Goal: Transaction & Acquisition: Purchase product/service

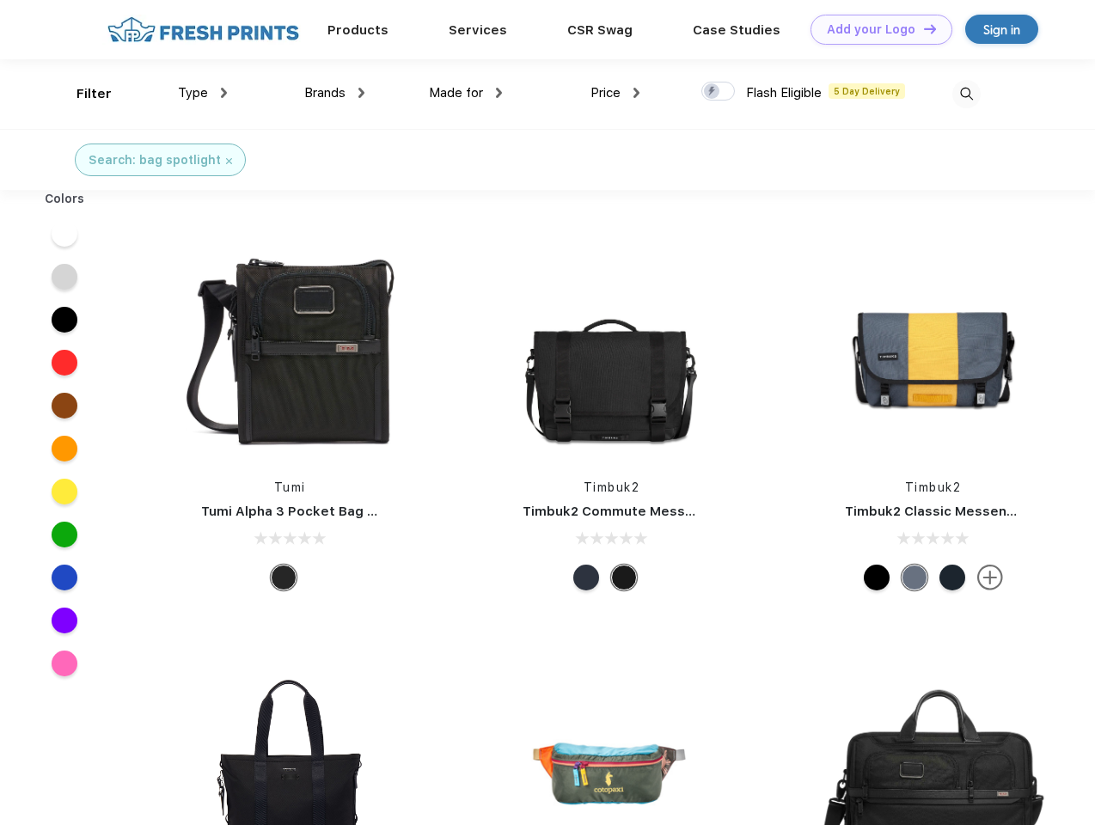
click at [875, 29] on link "Add your Logo Design Tool" at bounding box center [882, 30] width 142 height 30
click at [83, 94] on div "Filter" at bounding box center [94, 94] width 35 height 20
click at [203, 93] on span "Type" at bounding box center [193, 92] width 30 height 15
click at [334, 93] on span "Brands" at bounding box center [324, 92] width 41 height 15
click at [466, 93] on span "Made for" at bounding box center [456, 92] width 54 height 15
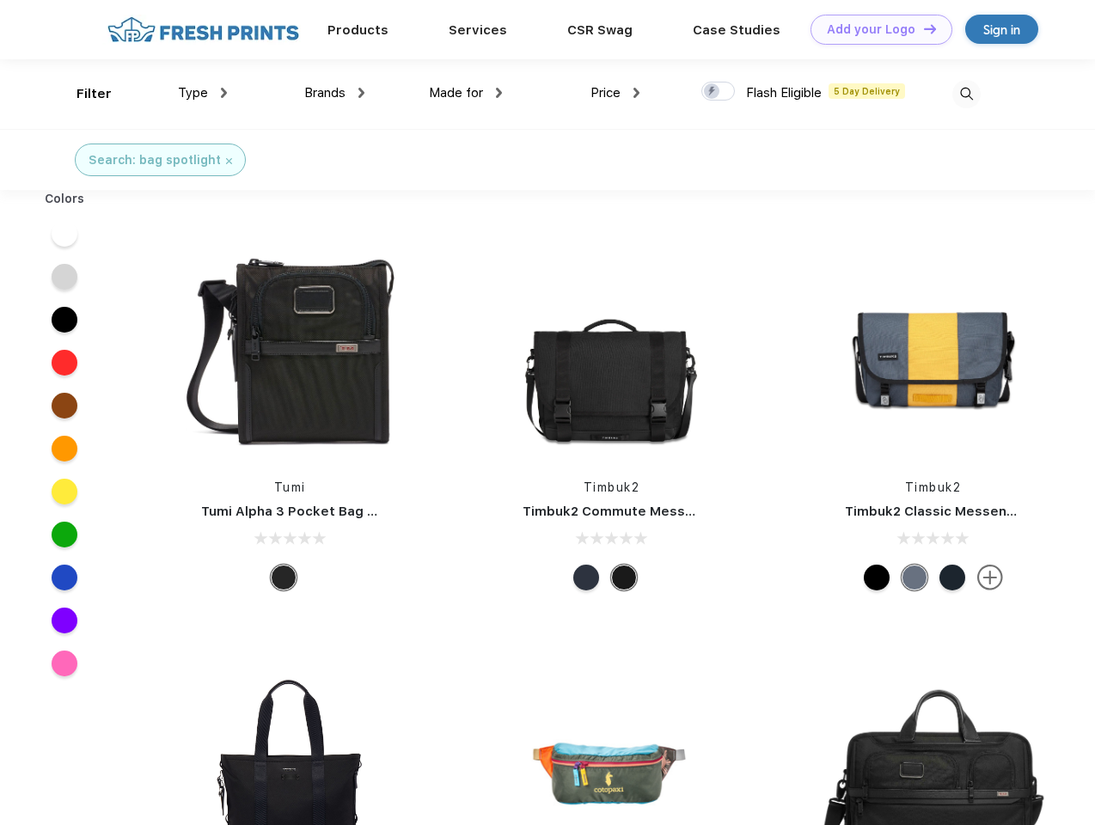
click at [616, 93] on span "Price" at bounding box center [606, 92] width 30 height 15
click at [719, 92] on div at bounding box center [719, 91] width 34 height 19
click at [713, 92] on input "checkbox" at bounding box center [707, 86] width 11 height 11
click at [966, 94] on img at bounding box center [967, 94] width 28 height 28
click at [64, 234] on div at bounding box center [65, 233] width 66 height 43
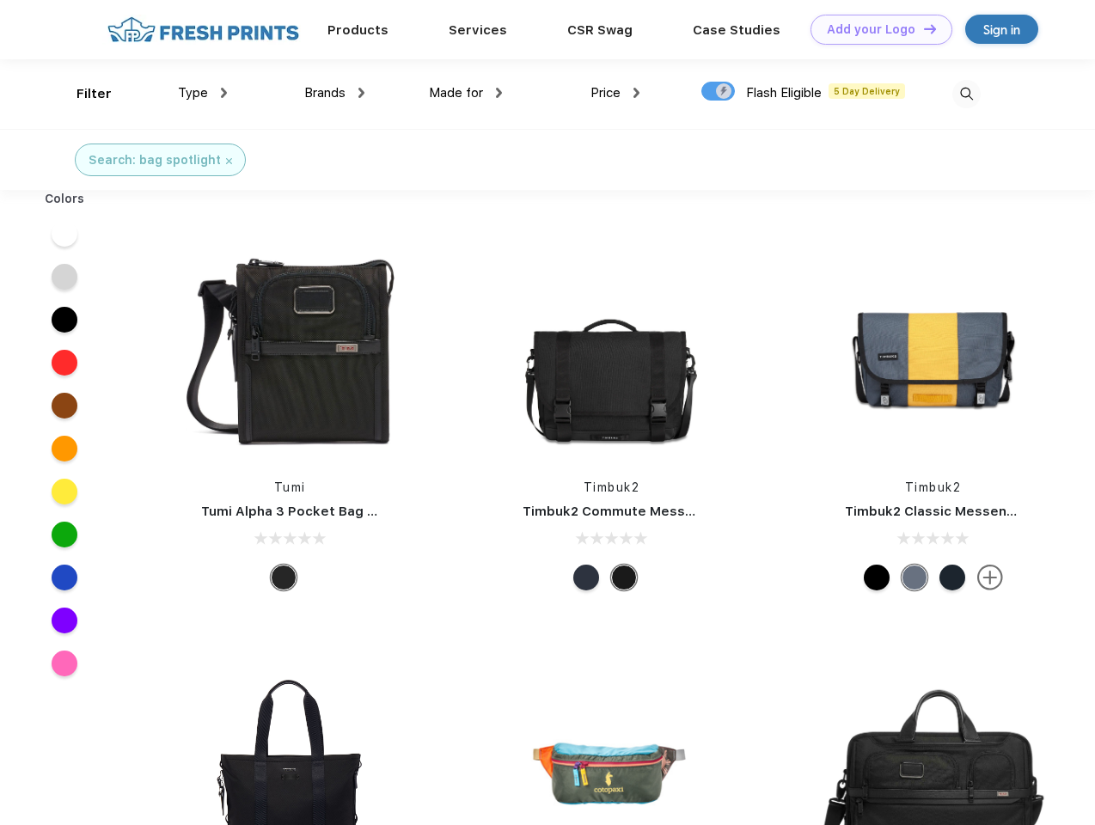
click at [64, 277] on div at bounding box center [65, 276] width 66 height 43
